Goal: Transaction & Acquisition: Purchase product/service

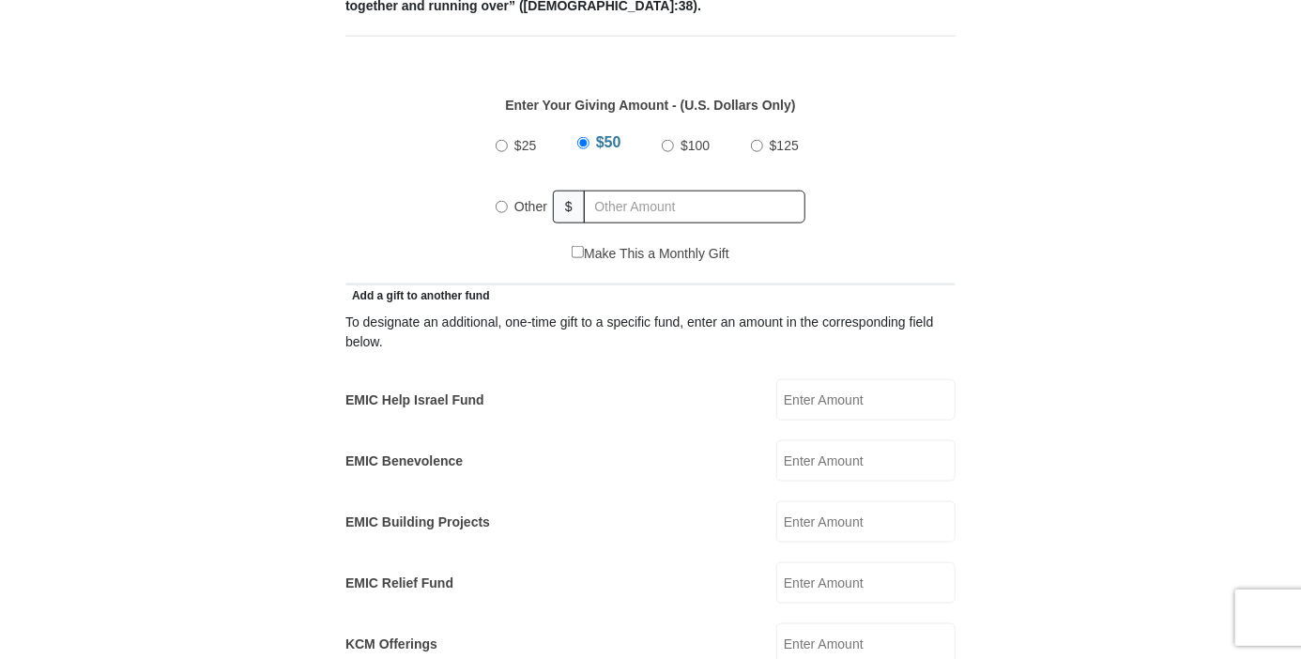
scroll to position [845, 0]
radio input "true"
click at [648, 190] on input "text" at bounding box center [697, 206] width 215 height 33
type input "130.00"
type input "[PERSON_NAME]"
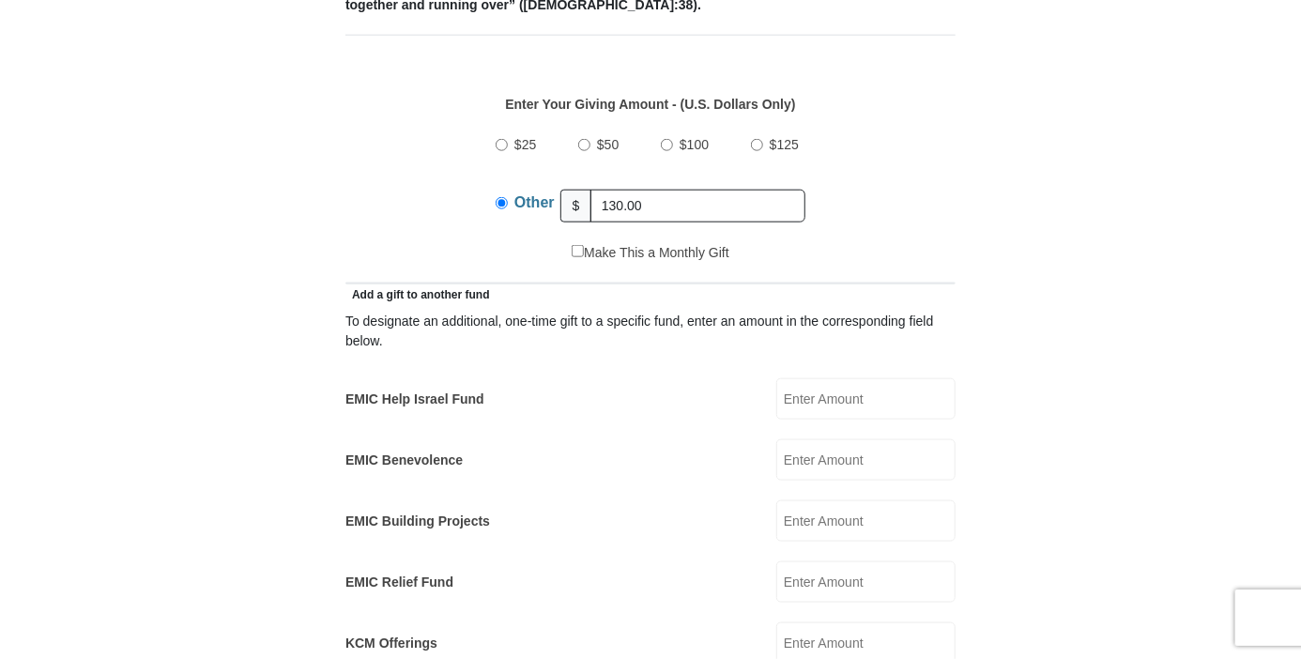
type input "[PERSON_NAME]"
type input "[EMAIL_ADDRESS][PERSON_NAME][DOMAIN_NAME]"
type input "[STREET_ADDRESS]"
type input "Baton Rouge"
select select "LA"
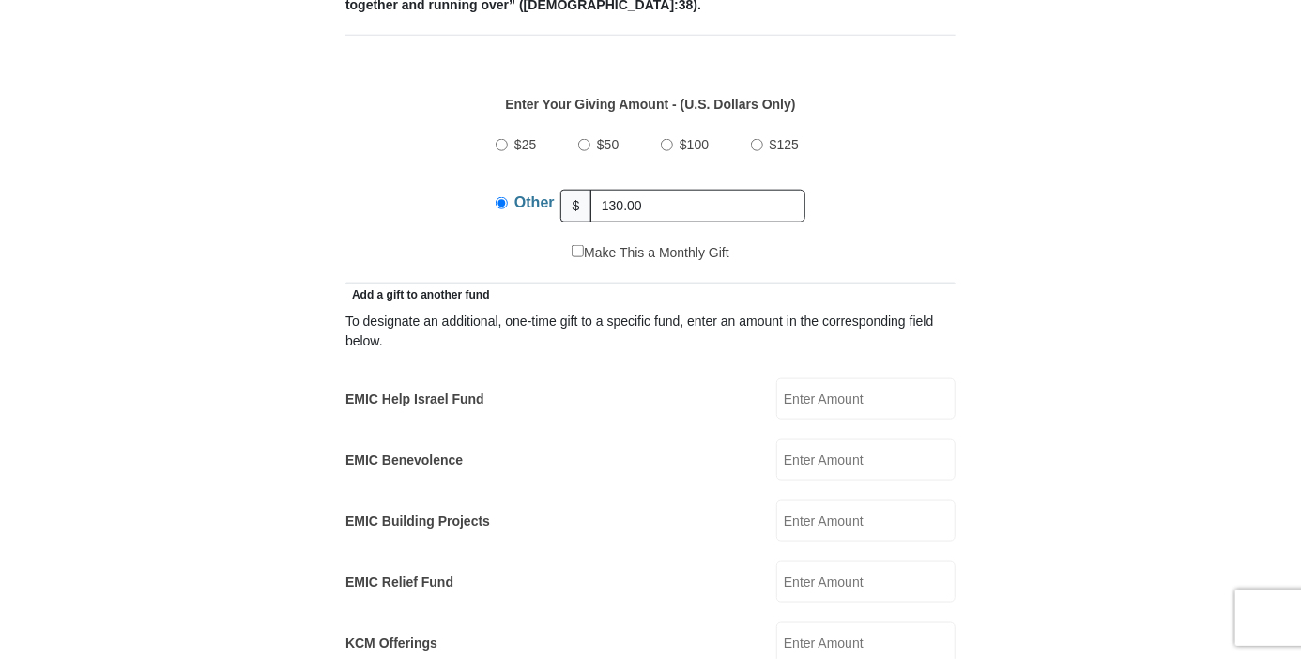
type input "70815"
type input "2257735218"
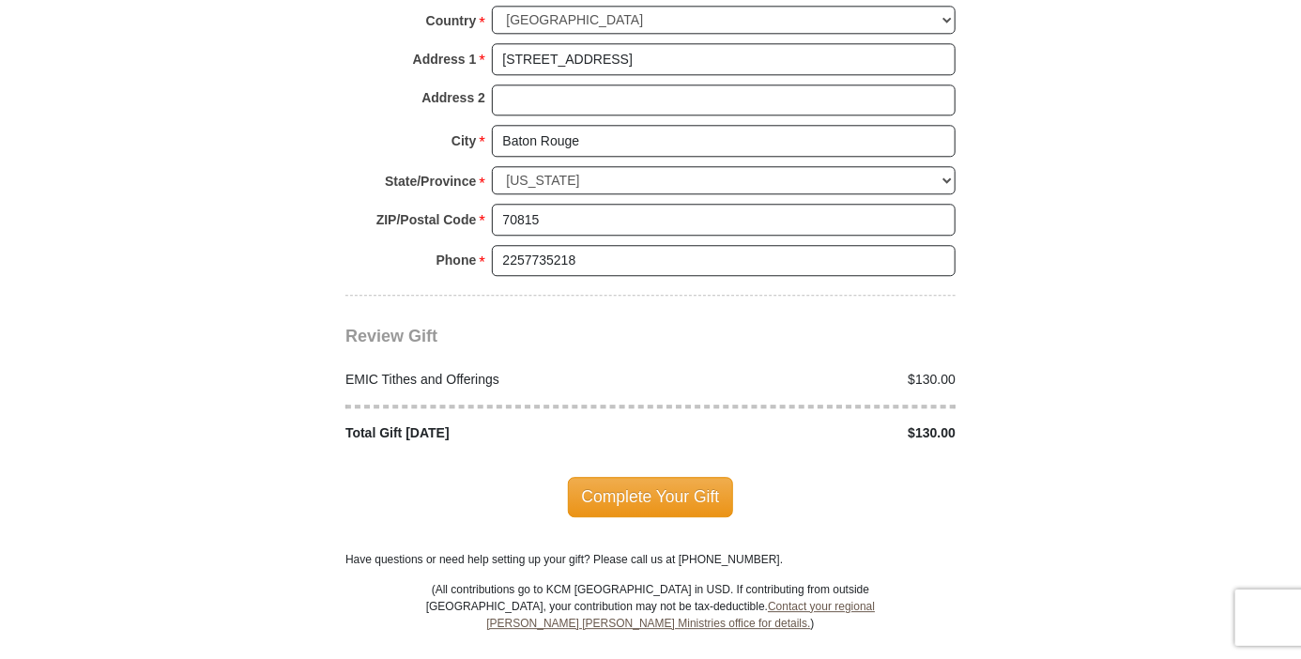
scroll to position [2159, 0]
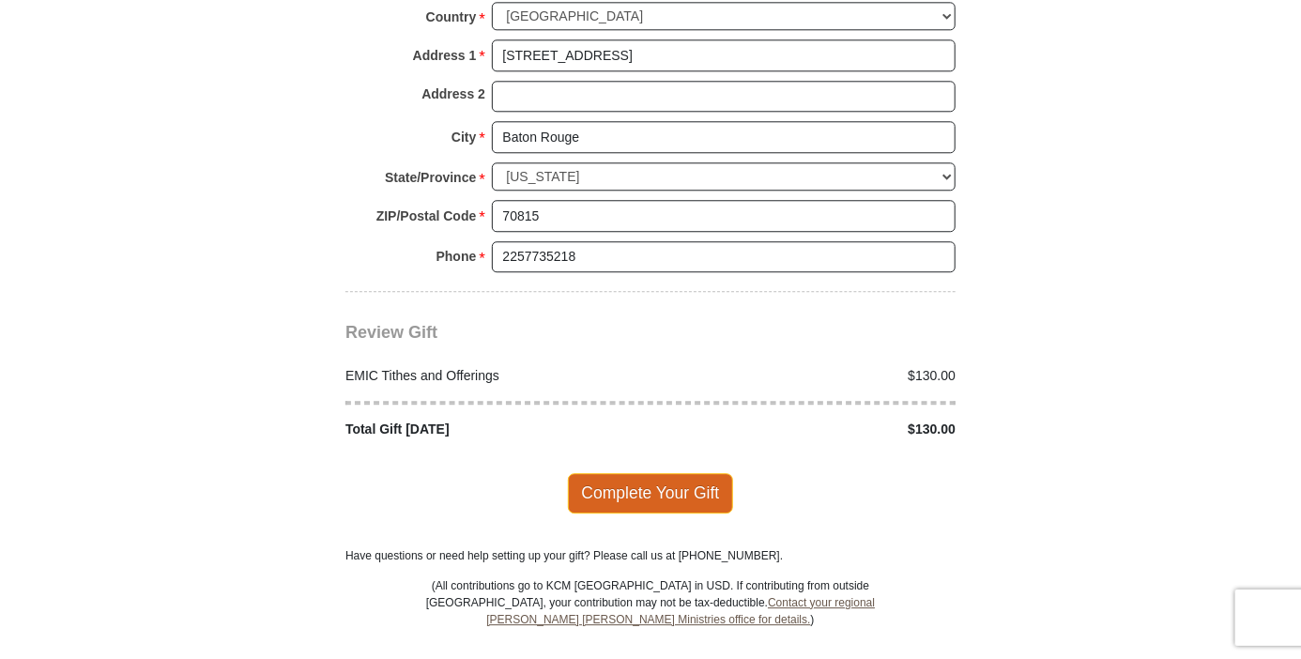
click at [619, 473] on span "Complete Your Gift" at bounding box center [651, 492] width 166 height 39
